Goal: Submit feedback/report problem: Submit feedback/report problem

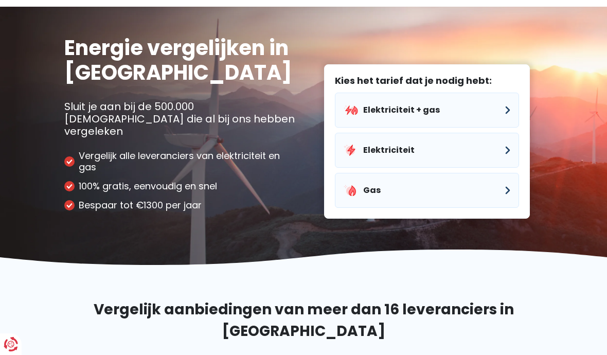
scroll to position [27, 0]
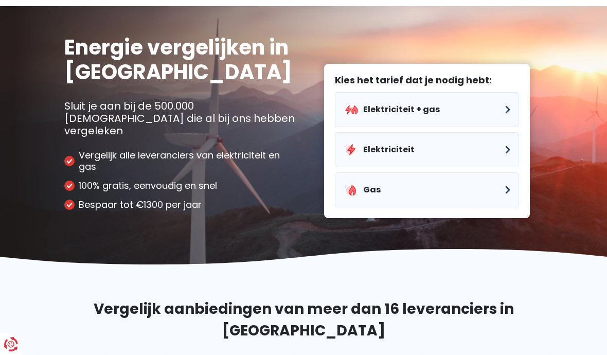
click at [379, 145] on button "Elektriciteit" at bounding box center [427, 149] width 184 height 35
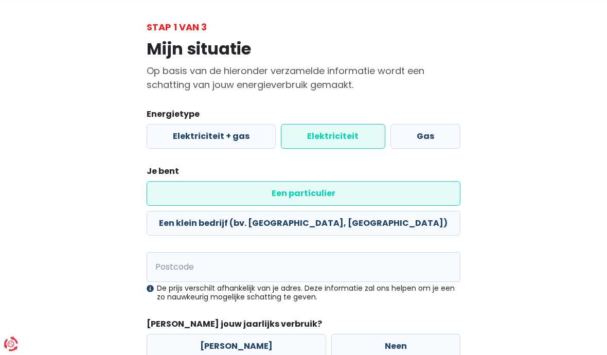
scroll to position [55, 0]
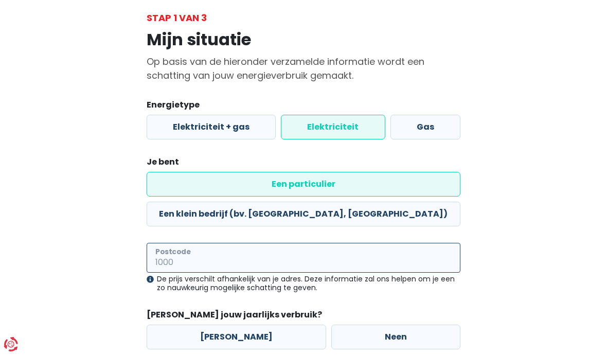
click at [170, 243] on input "Postcode" at bounding box center [304, 258] width 314 height 30
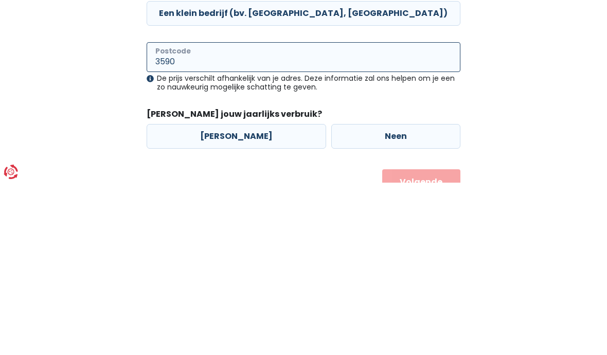
scroll to position [84, 0]
type input "3590"
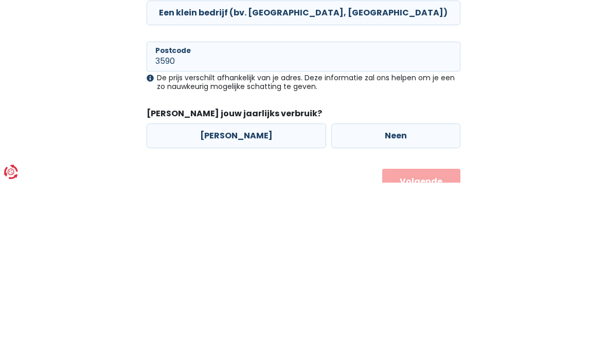
click at [204, 296] on label "Ja" at bounding box center [236, 308] width 179 height 25
click at [204, 296] on input "Ja" at bounding box center [236, 308] width 179 height 25
radio input "true"
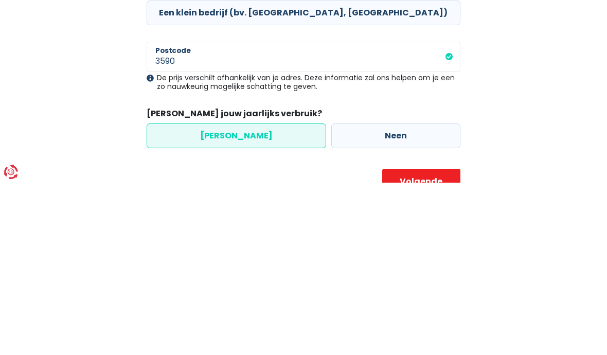
scroll to position [55, 0]
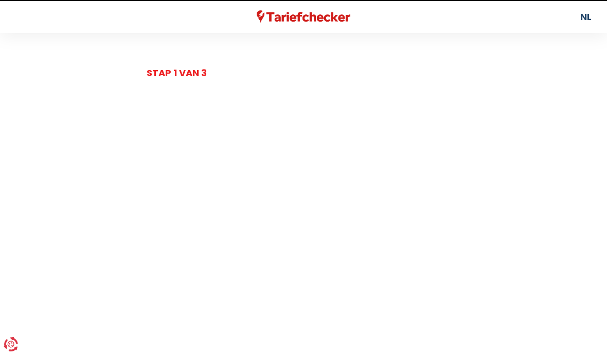
select select
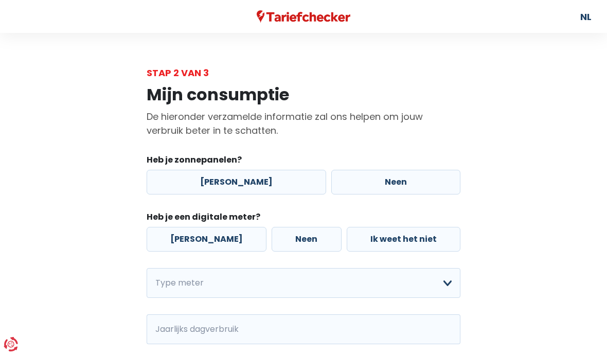
click at [374, 188] on label "Neen" at bounding box center [395, 182] width 129 height 25
click at [374, 188] on input "Neen" at bounding box center [395, 182] width 129 height 25
radio input "true"
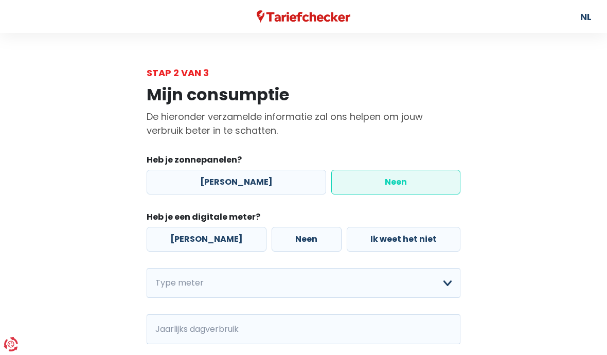
click at [188, 247] on label "Ja" at bounding box center [207, 239] width 120 height 25
click at [188, 247] on input "Ja" at bounding box center [207, 239] width 120 height 25
radio input "true"
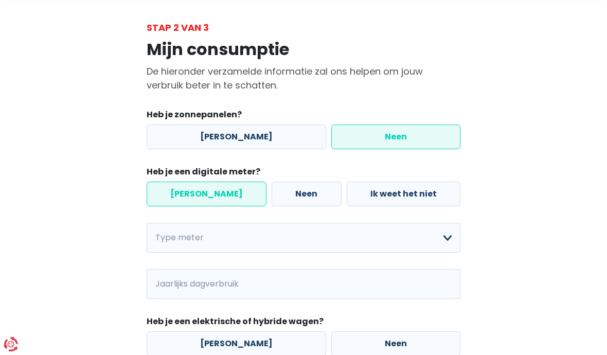
scroll to position [83, 0]
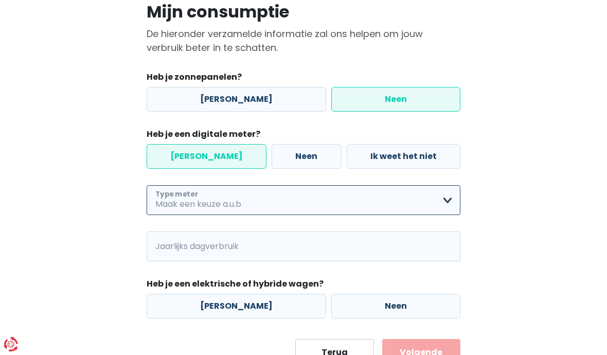
click at [445, 207] on select "Enkelvoudig Tweevoudig Enkelvoudig + uitsluitend nachttarief Tweevoudig + uitsl…" at bounding box center [304, 200] width 314 height 30
select select "day_night_bi_shift_exclusive_night"
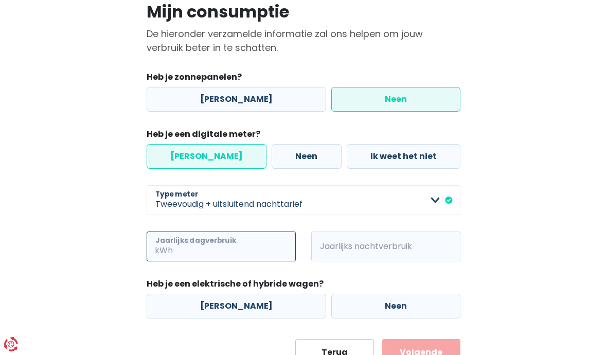
click at [204, 252] on input "Jaarlijks dagverbruik" at bounding box center [235, 246] width 121 height 30
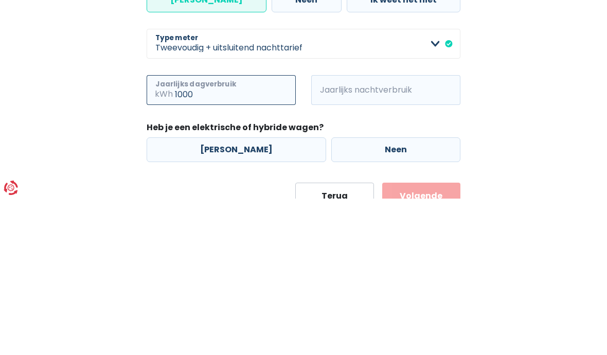
type input "1000"
click at [337, 231] on span "kWh" at bounding box center [325, 246] width 28 height 30
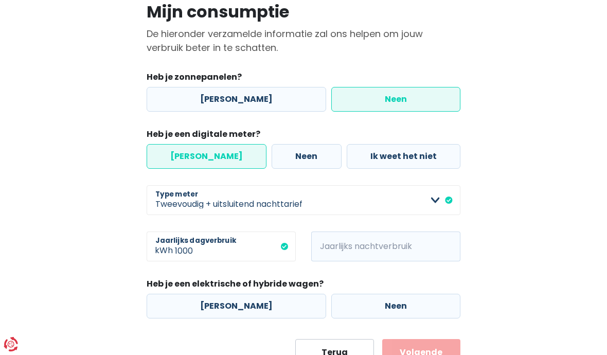
click at [335, 256] on span "kWh" at bounding box center [325, 246] width 28 height 30
click at [347, 251] on input "Jaarlijks nachtverbruik" at bounding box center [399, 246] width 121 height 30
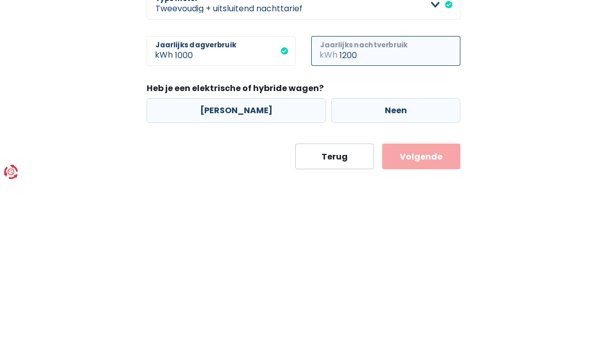
scroll to position [107, 0]
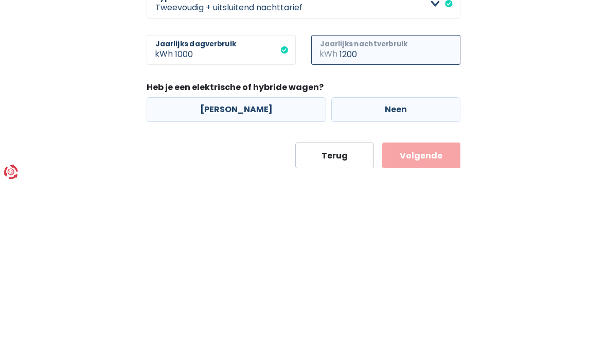
type input "1200"
click at [374, 269] on label "Neen" at bounding box center [395, 281] width 129 height 25
click at [374, 269] on input "Neen" at bounding box center [395, 281] width 129 height 25
radio input "true"
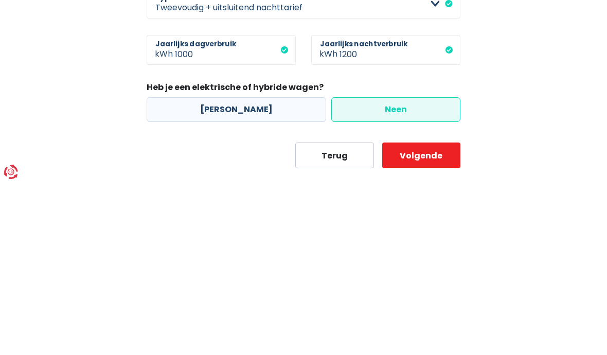
scroll to position [83, 0]
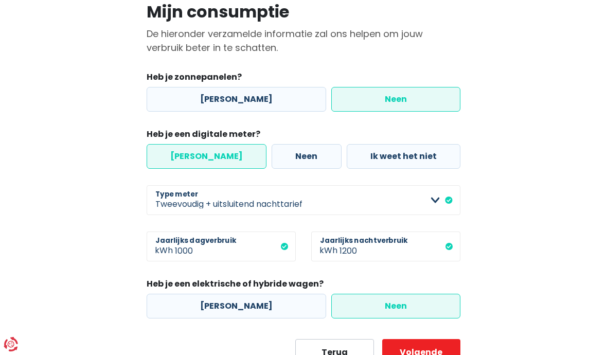
click at [417, 354] on button "Volgende" at bounding box center [421, 352] width 78 height 26
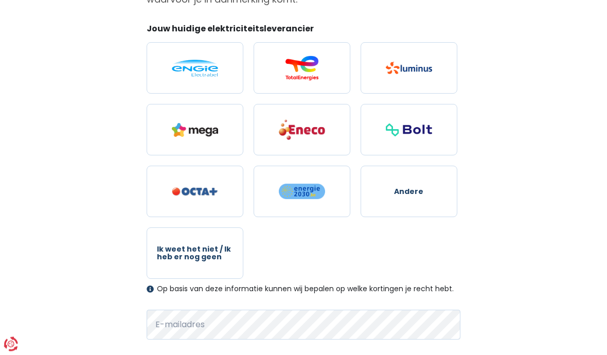
scroll to position [131, 0]
click at [176, 68] on img at bounding box center [195, 68] width 46 height 17
click at [176, 68] on input "radio" at bounding box center [195, 67] width 97 height 51
radio input "true"
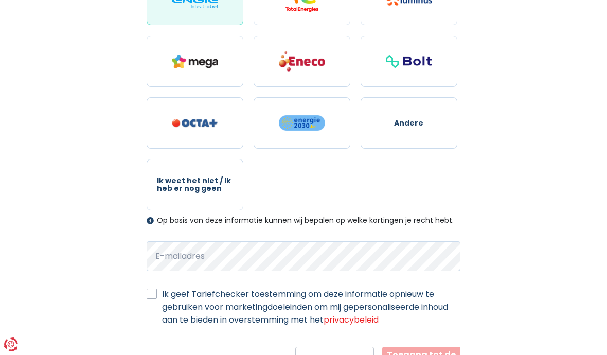
scroll to position [207, 0]
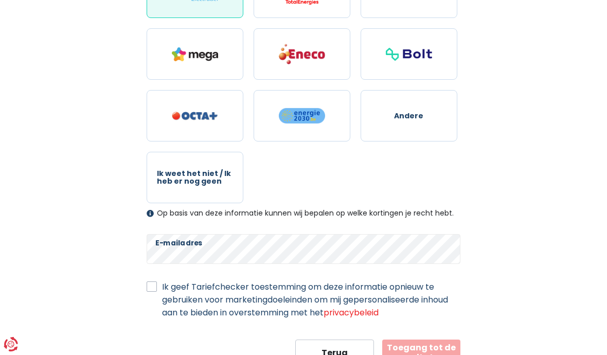
click at [162, 291] on label "Ik geef Tariefchecker toestemming om deze informatie opnieuw te gebruiken voor …" at bounding box center [311, 299] width 298 height 39
click at [148, 290] on input "Ik geef Tariefchecker toestemming om deze informatie opnieuw te gebruiken voor …" at bounding box center [152, 285] width 10 height 10
checkbox input "true"
click at [417, 354] on button "Toegang tot de resultaten" at bounding box center [421, 352] width 78 height 26
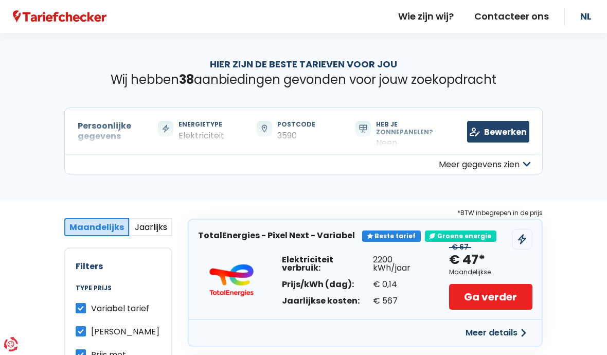
click at [504, 19] on link "Contacteer ons" at bounding box center [511, 16] width 95 height 33
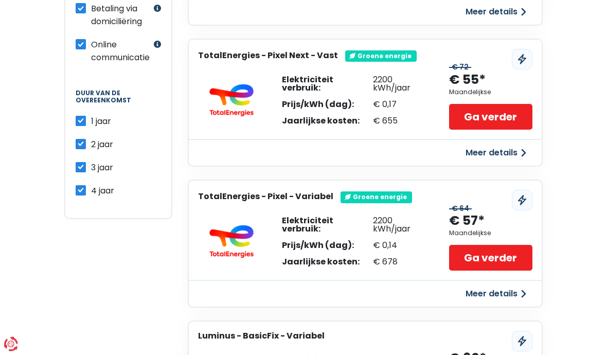
scroll to position [459, 0]
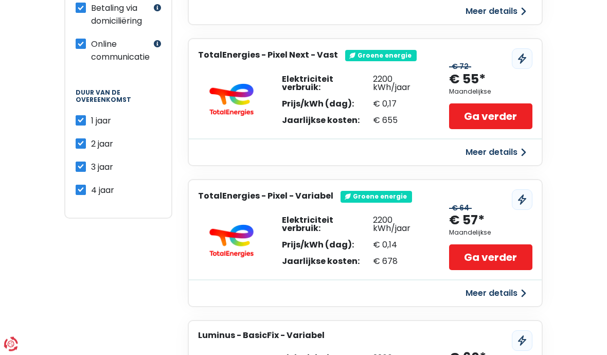
click at [91, 192] on label "4 jaar" at bounding box center [102, 190] width 23 height 13
click at [78, 192] on input "4 jaar" at bounding box center [81, 189] width 10 height 10
checkbox input "false"
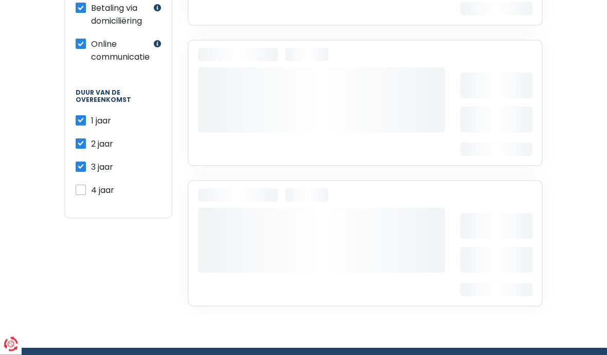
scroll to position [459, 0]
click at [91, 169] on label "3 jaar" at bounding box center [102, 166] width 22 height 13
click at [76, 169] on input "3 jaar" at bounding box center [81, 165] width 10 height 10
checkbox input "false"
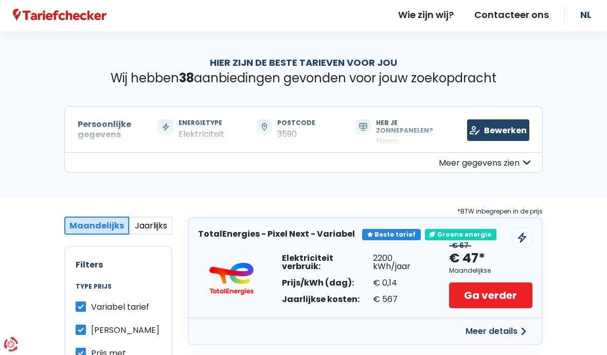
scroll to position [0, 0]
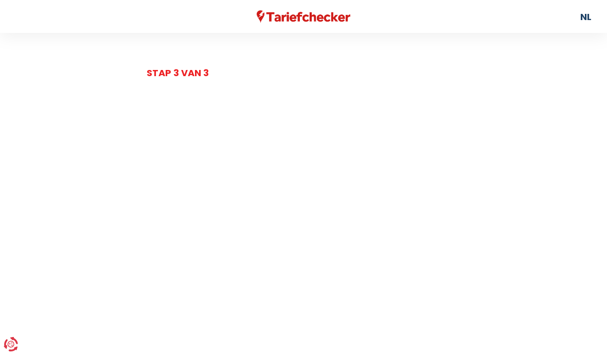
scroll to position [83, 0]
select select "day_night_bi_shift_exclusive_night"
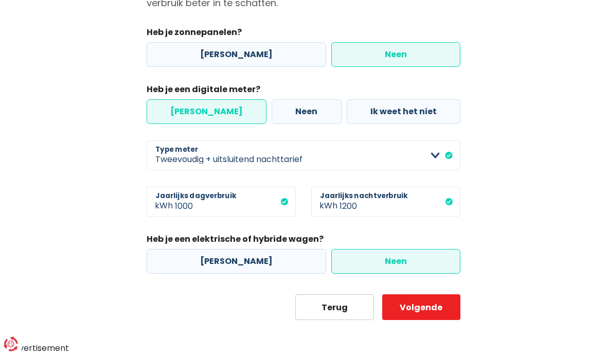
scroll to position [127, 0]
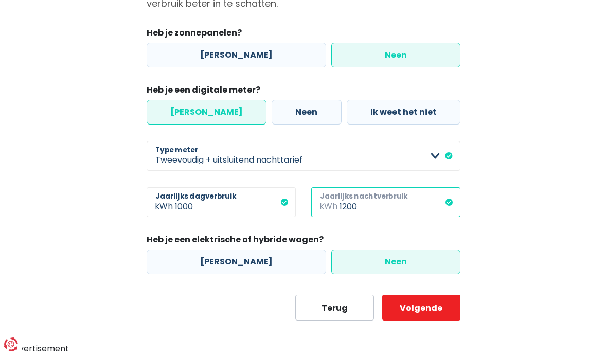
click at [360, 213] on input "1200" at bounding box center [399, 202] width 121 height 30
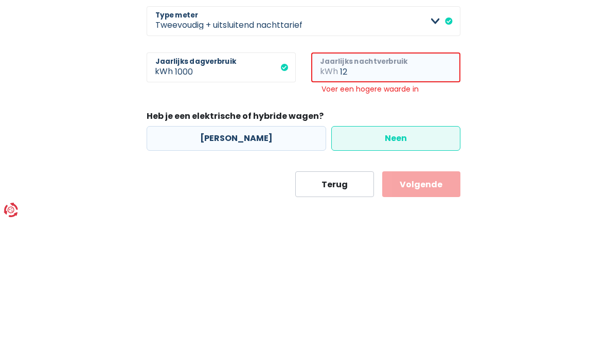
type input "1"
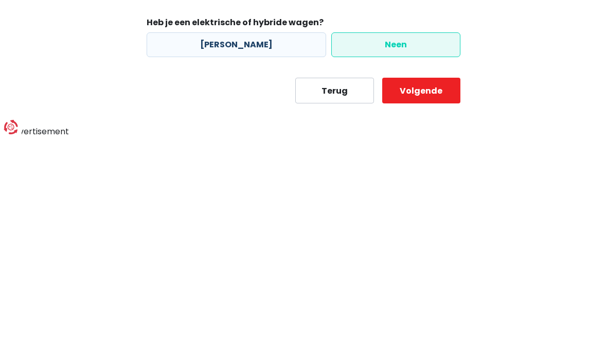
type input "5500"
click at [417, 295] on button "Volgende" at bounding box center [421, 308] width 78 height 26
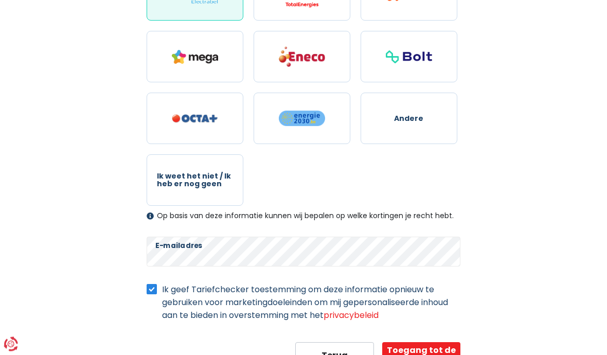
scroll to position [207, 0]
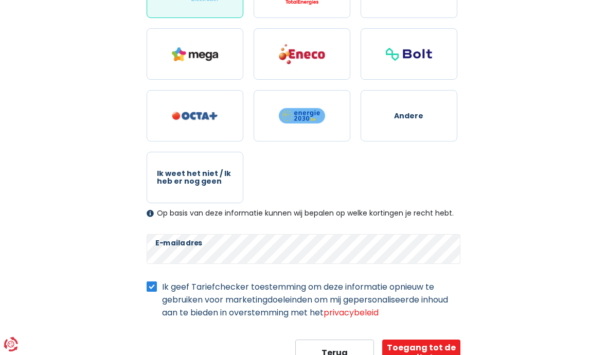
click at [415, 354] on button "Toegang tot de resultaten" at bounding box center [421, 352] width 78 height 26
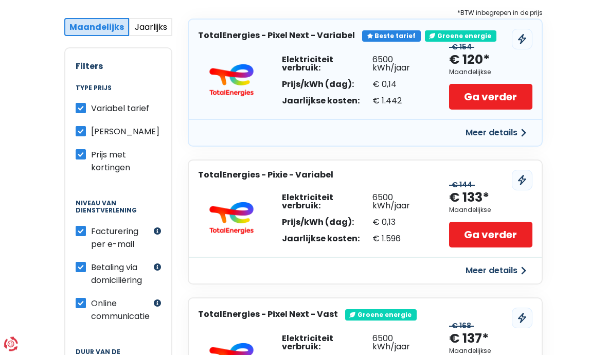
scroll to position [202, 0]
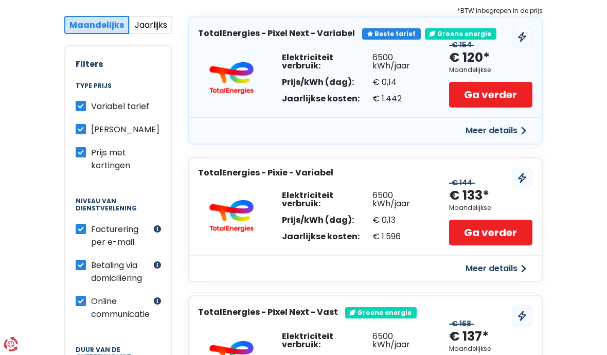
click at [486, 133] on button "Meer details" at bounding box center [495, 130] width 73 height 19
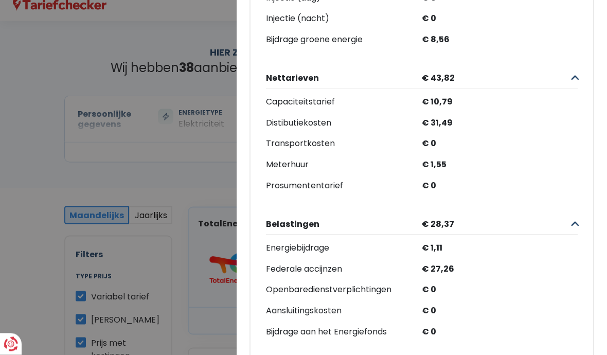
scroll to position [0, 0]
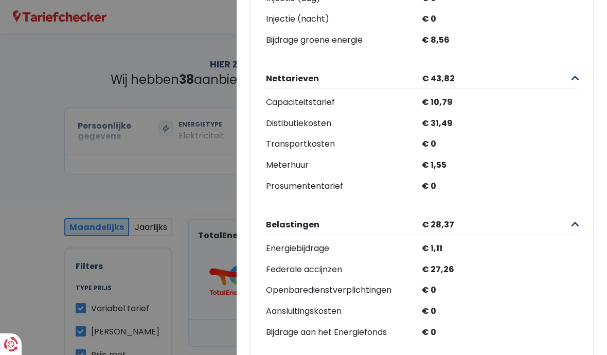
click at [120, 156] on Variabel "Plus de détails - TotalEnergies × Beste tarief Groene energie TotalEnergies - P…" at bounding box center [303, 177] width 607 height 355
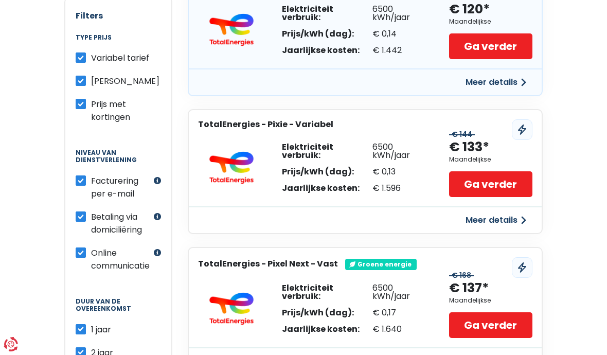
scroll to position [252, 0]
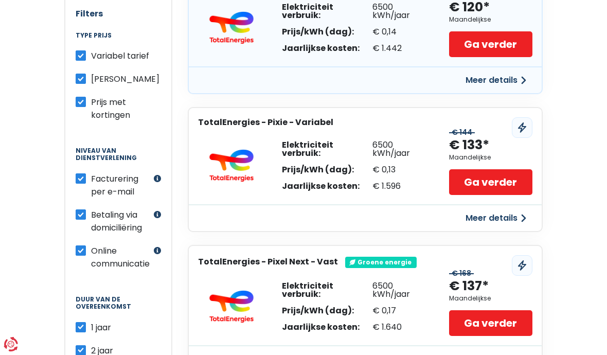
click at [485, 218] on button "Meer details" at bounding box center [495, 218] width 73 height 19
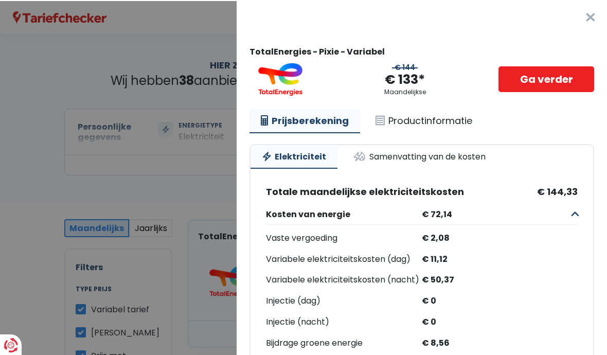
scroll to position [0, 0]
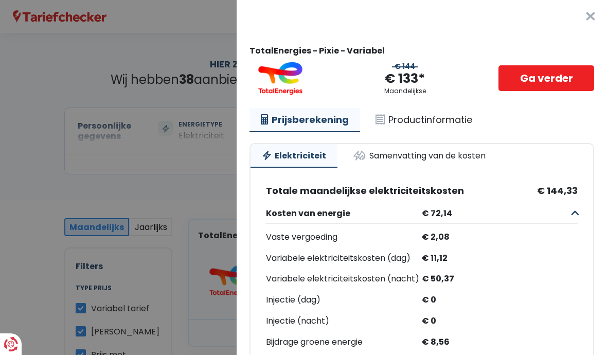
click at [590, 23] on button "×" at bounding box center [590, 16] width 33 height 33
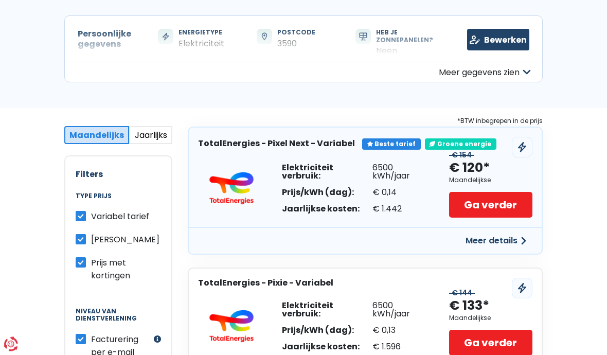
scroll to position [92, 0]
click at [463, 199] on link "Ga verder" at bounding box center [491, 205] width 84 height 26
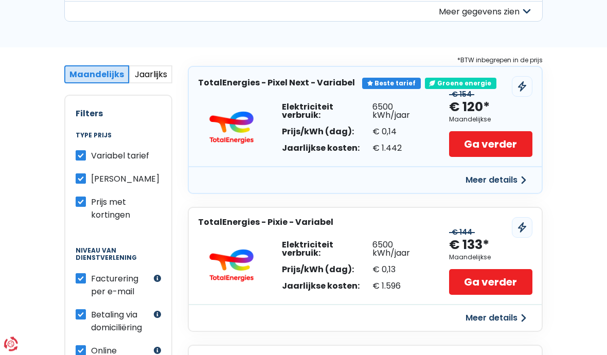
scroll to position [155, 0]
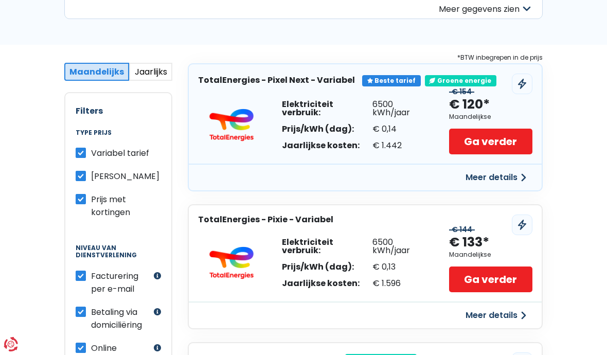
click at [485, 146] on link "Ga verder" at bounding box center [491, 142] width 84 height 26
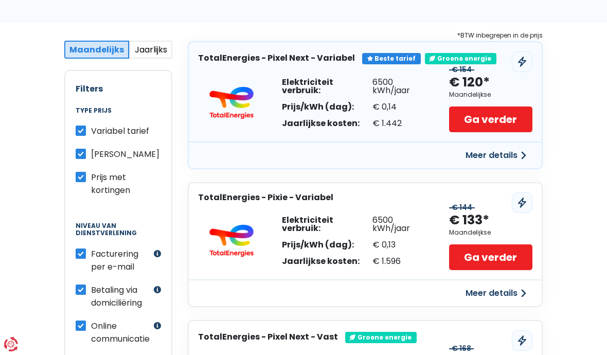
click at [302, 156] on div "Meer details" at bounding box center [365, 154] width 353 height 27
click at [493, 155] on button "Meer details" at bounding box center [495, 155] width 73 height 19
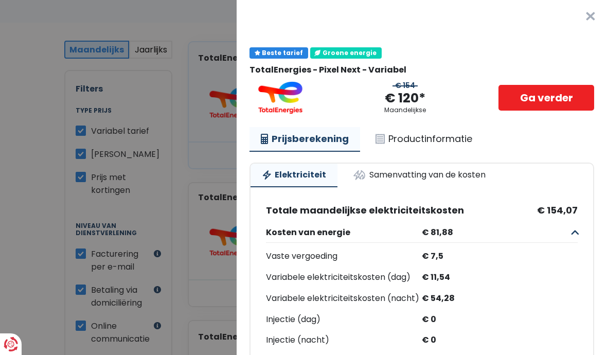
scroll to position [0, 0]
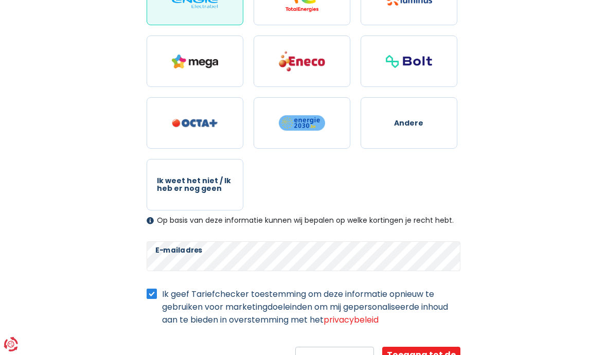
scroll to position [207, 0]
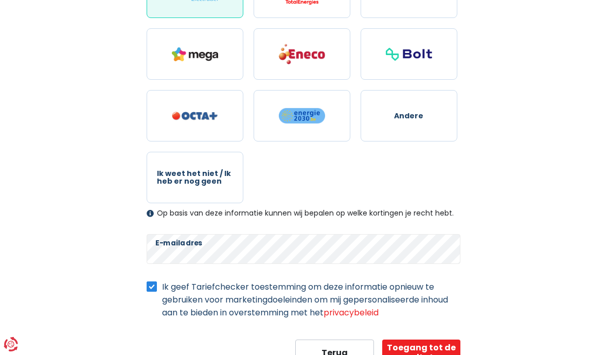
click at [413, 354] on button "Toegang tot de resultaten" at bounding box center [421, 352] width 78 height 26
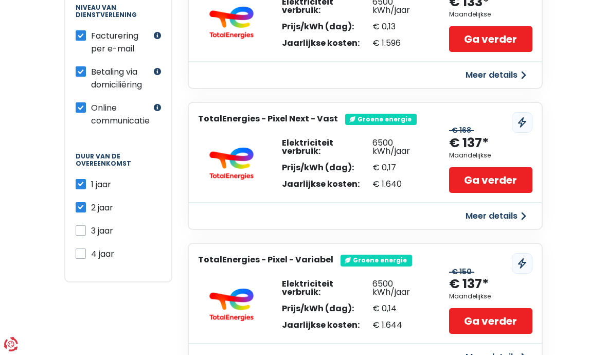
scroll to position [393, 0]
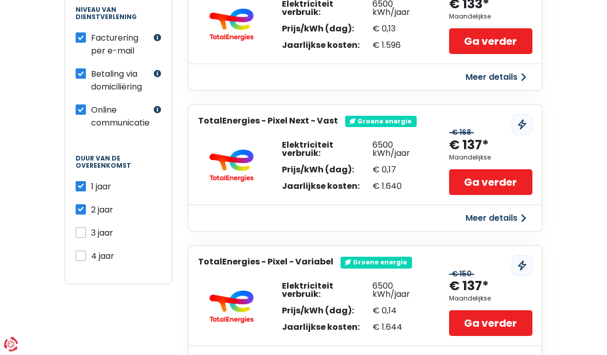
click at [91, 212] on label "2 jaar" at bounding box center [102, 209] width 22 height 13
click at [83, 212] on input "2 jaar" at bounding box center [81, 208] width 10 height 10
checkbox input "false"
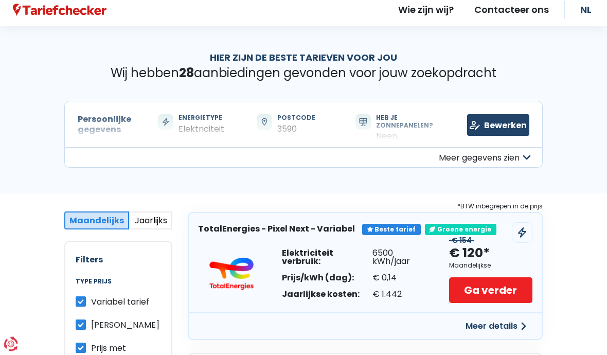
scroll to position [0, 0]
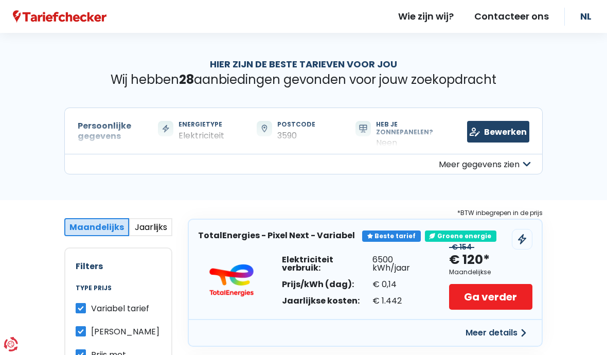
click at [496, 20] on link "Contacteer ons" at bounding box center [511, 16] width 95 height 33
click at [494, 14] on link "Contacteer ons" at bounding box center [511, 16] width 95 height 33
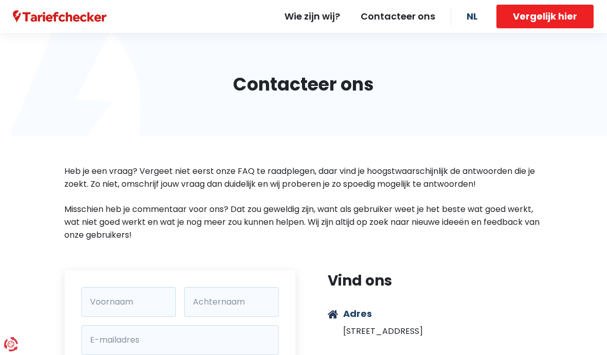
click at [397, 14] on link "Contacteer ons" at bounding box center [397, 16] width 95 height 33
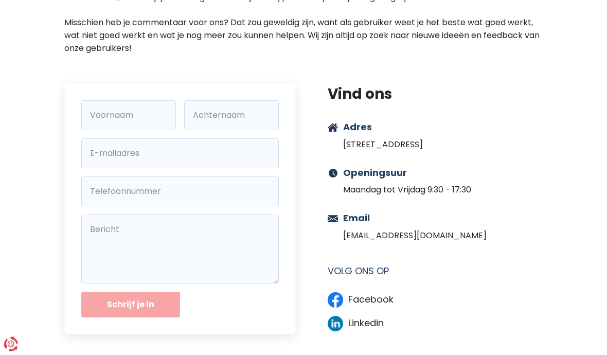
scroll to position [187, 0]
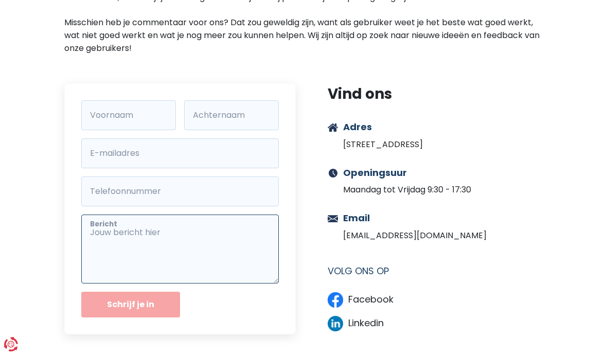
click at [84, 233] on textarea "Bericht" at bounding box center [179, 248] width 197 height 69
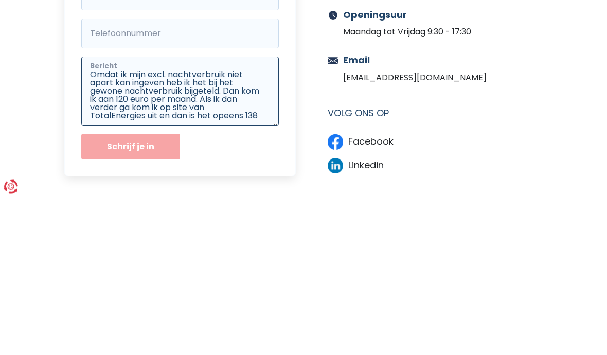
scroll to position [5, 0]
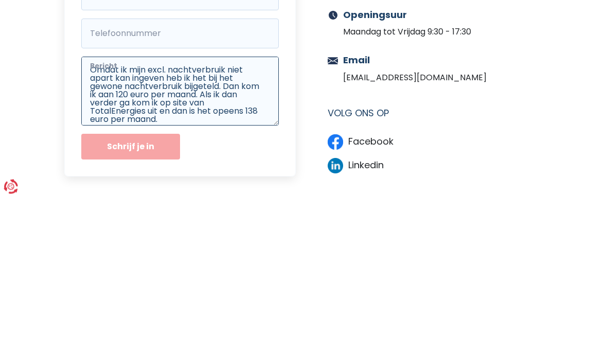
click at [216, 214] on textarea "Omdat ik mijn excl. nachtverbruik niet apart kan ingeven heb ik het bij het gew…" at bounding box center [179, 248] width 197 height 69
click at [114, 214] on textarea "Omdat ik mijn excl. nachtverbruik niet apart kan ingeven heb ik het bij het gew…" at bounding box center [179, 248] width 197 height 69
click at [118, 214] on textarea "Omdat ik mijn excl. nachtverbruik niet apart kan ingeven heb ik het bij het gew…" at bounding box center [179, 248] width 197 height 69
click at [173, 214] on textarea "Omdat ik mijn excl. nachtverbruik niet apart kan ingeven heb ik het bij het gew…" at bounding box center [179, 248] width 197 height 69
click at [177, 214] on textarea "Omdat ik mijn excl. nachtverbruik niet apart kan ingeven heb ik het bij het gew…" at bounding box center [179, 248] width 197 height 69
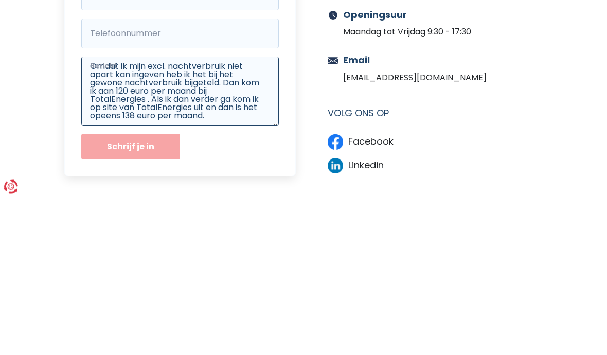
scroll to position [8, 0]
click at [226, 214] on textarea "Omdat ik mijn excl. nachtverbruik niet apart kan ingeven heb ik het bij het gew…" at bounding box center [179, 248] width 197 height 69
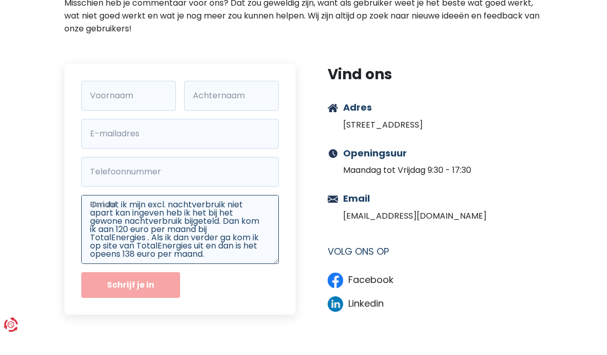
type textarea "Omdat ik mijn excl. nachtverbruik niet apart kan ingeven heb ik het bij het gew…"
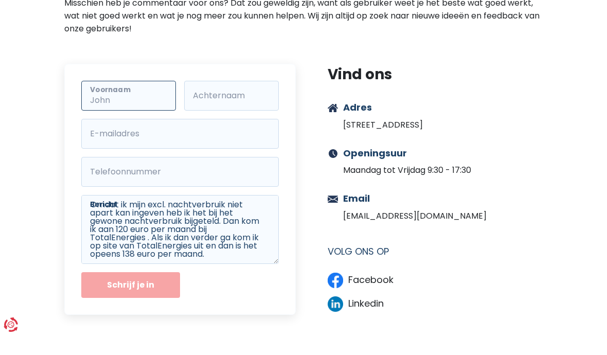
click at [107, 101] on input "Voornaam" at bounding box center [128, 115] width 95 height 30
type input "[PERSON_NAME]"
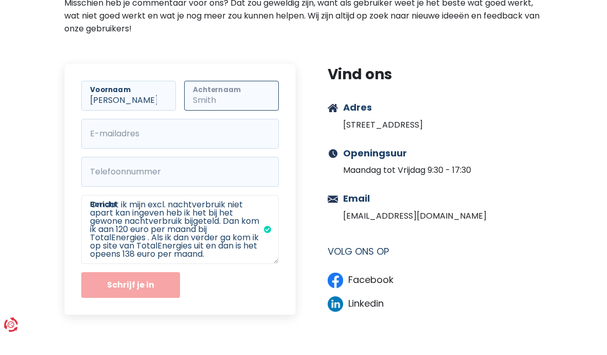
click at [225, 106] on input "Achternaam" at bounding box center [231, 115] width 95 height 30
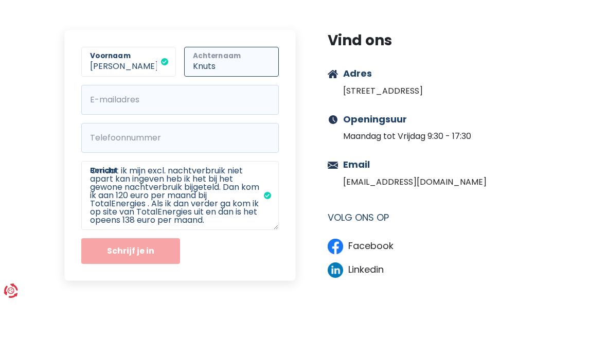
type input "Knuts"
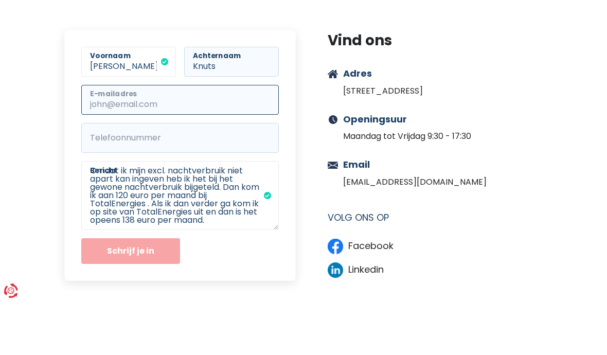
click at [100, 138] on input "E-mailadres" at bounding box center [179, 153] width 197 height 30
type input "[EMAIL_ADDRESS][DOMAIN_NAME]"
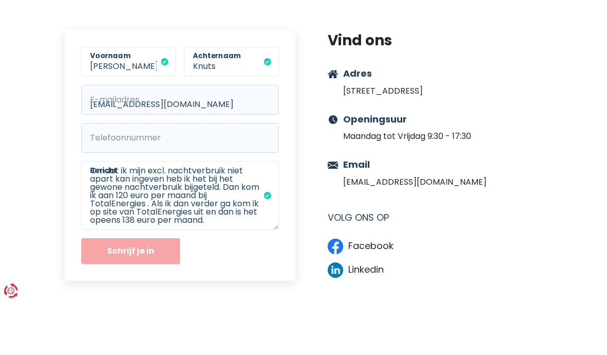
scroll to position [240, 0]
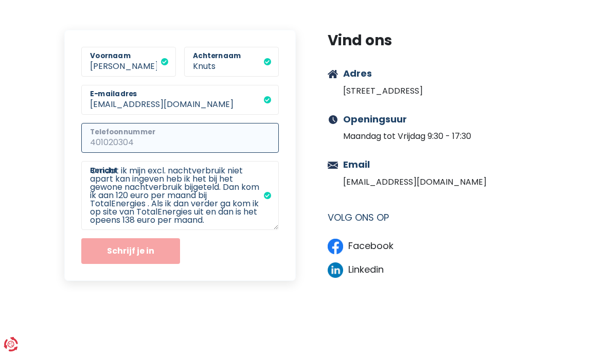
click at [103, 139] on input "Telefoonnummer" at bounding box center [179, 138] width 197 height 30
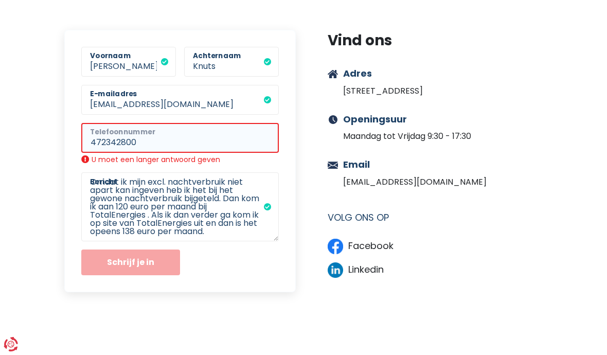
click at [85, 144] on input "472342800" at bounding box center [179, 138] width 197 height 30
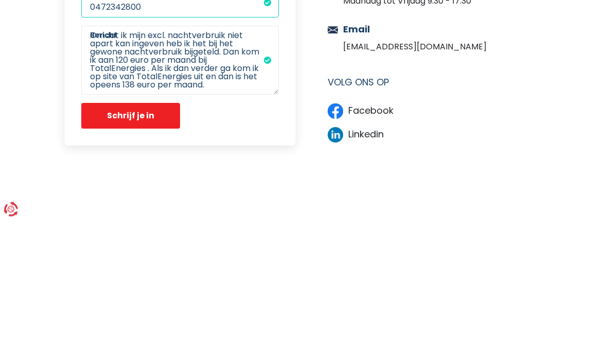
type input "0472342800"
click at [109, 238] on button "Schrijf je in" at bounding box center [130, 251] width 99 height 26
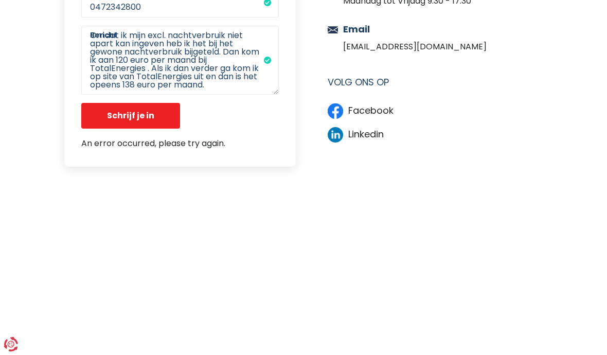
click at [112, 120] on button "Schrijf je in" at bounding box center [130, 116] width 99 height 26
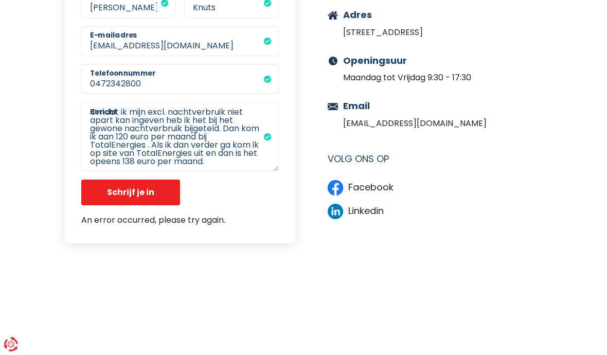
scroll to position [301, 0]
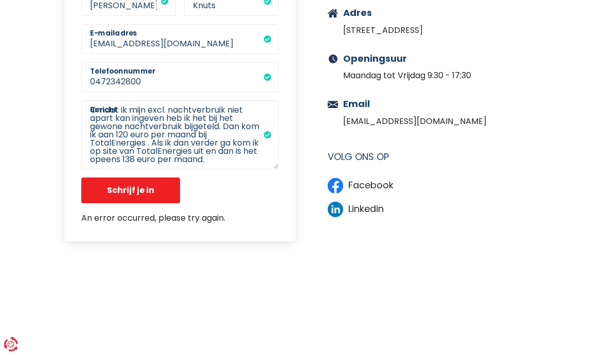
click at [115, 189] on button "Schrijf je in" at bounding box center [130, 190] width 99 height 26
click at [105, 189] on button "Schrijf je in" at bounding box center [130, 190] width 99 height 26
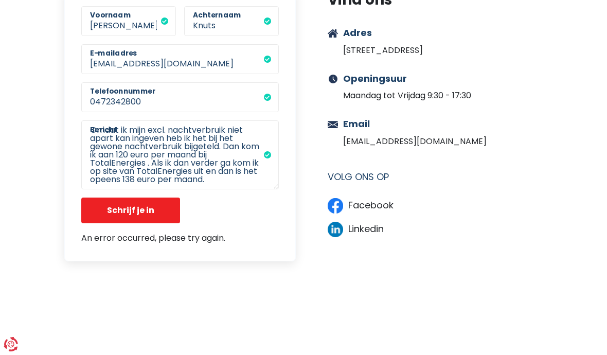
scroll to position [285, 0]
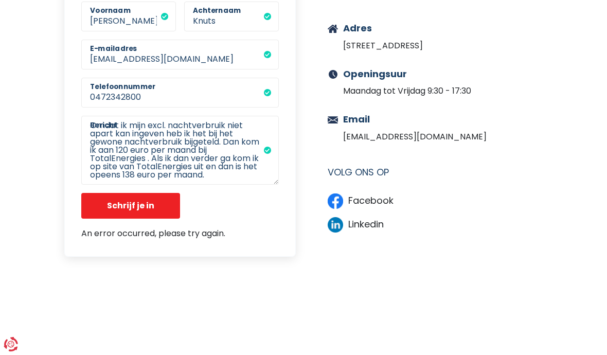
click at [52, 89] on section "[PERSON_NAME] [PERSON_NAME] [EMAIL_ADDRESS][DOMAIN_NAME] E-mailadres 0472342800…" at bounding box center [303, 225] width 607 height 481
click at [67, 114] on form "[PERSON_NAME] [PERSON_NAME] [EMAIL_ADDRESS][DOMAIN_NAME] E-mailadres 0472342800…" at bounding box center [179, 121] width 231 height 272
click at [71, 119] on form "[PERSON_NAME] [PERSON_NAME] [EMAIL_ADDRESS][DOMAIN_NAME] E-mailadres 0472342800…" at bounding box center [179, 121] width 231 height 272
click at [44, 82] on section "[PERSON_NAME] [PERSON_NAME] [EMAIL_ADDRESS][DOMAIN_NAME] E-mailadres 0472342800…" at bounding box center [303, 225] width 607 height 481
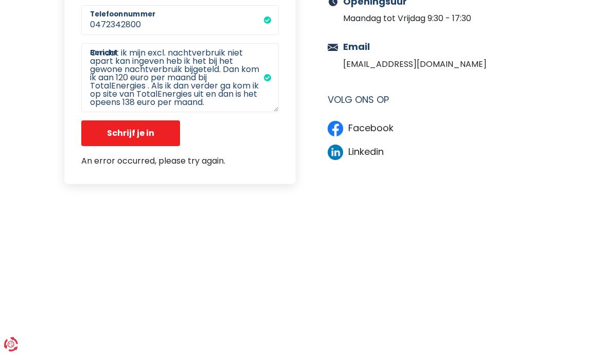
scroll to position [362, 0]
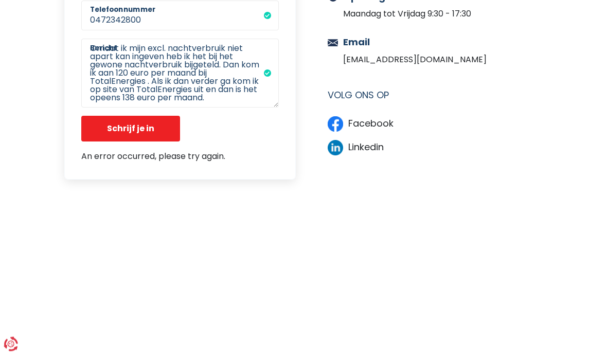
click at [95, 126] on button "Schrijf je in" at bounding box center [130, 129] width 99 height 26
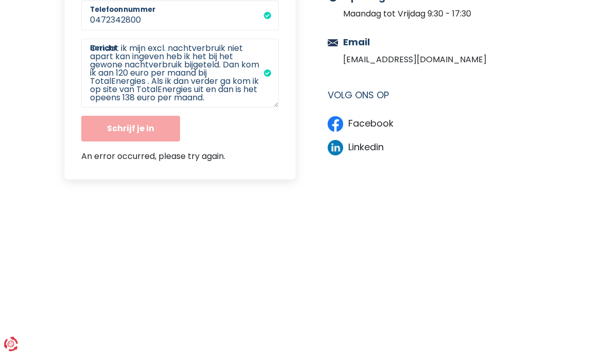
scroll to position [362, 0]
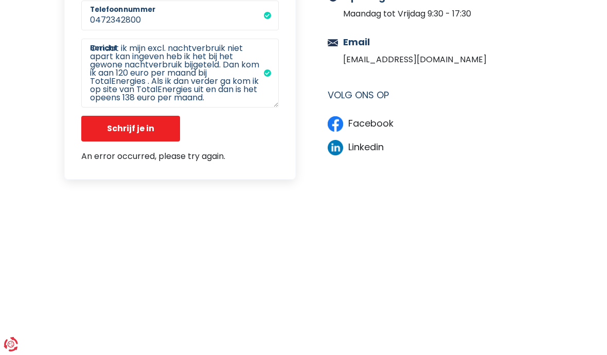
click at [101, 131] on button "Schrijf je in" at bounding box center [130, 129] width 99 height 26
click at [116, 164] on form "[PERSON_NAME] [PERSON_NAME] [EMAIL_ADDRESS][DOMAIN_NAME] E-mailadres 0472342800…" at bounding box center [179, 43] width 231 height 272
click at [102, 134] on button "Schrijf je in" at bounding box center [130, 129] width 99 height 26
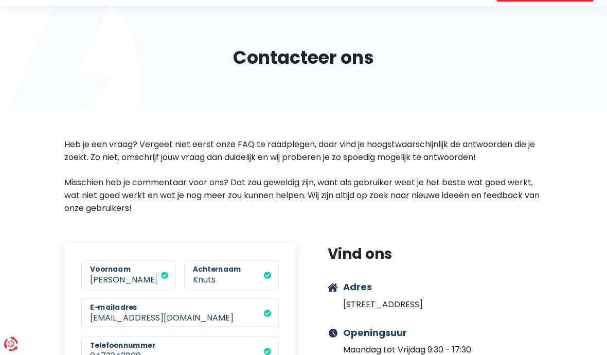
scroll to position [0, 0]
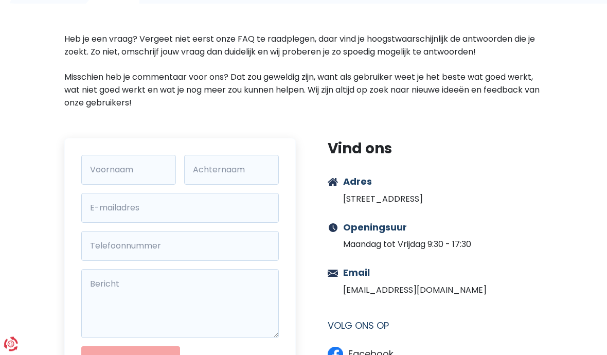
scroll to position [133, 0]
click at [366, 291] on link "[EMAIL_ADDRESS][DOMAIN_NAME]" at bounding box center [414, 289] width 143 height 12
